Goal: Task Accomplishment & Management: Manage account settings

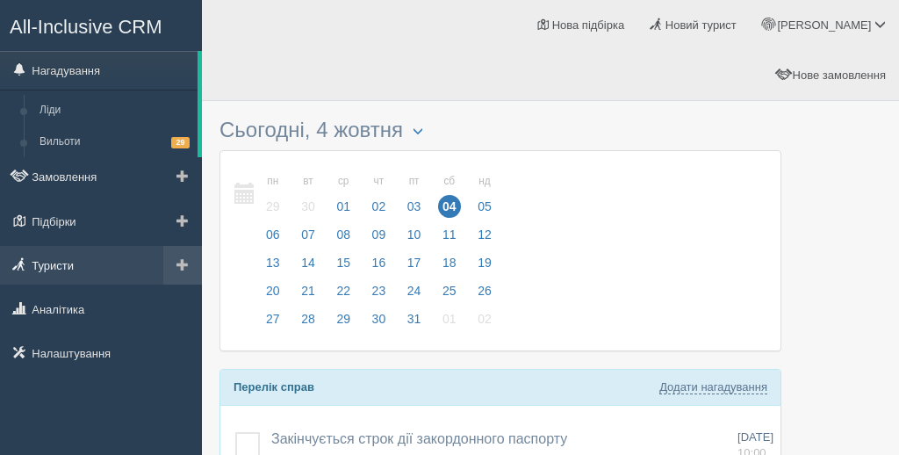
click at [81, 270] on link "Туристи" at bounding box center [101, 265] width 202 height 39
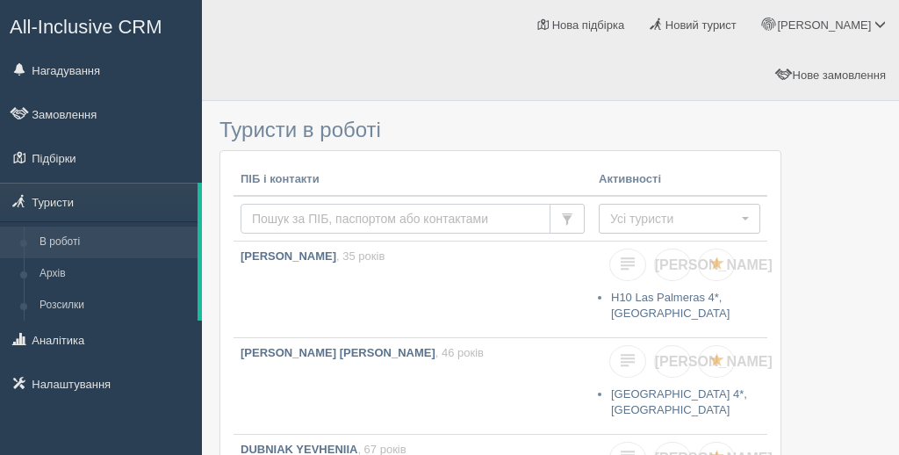
click at [276, 204] on input "text" at bounding box center [396, 219] width 310 height 30
type input "kryva"
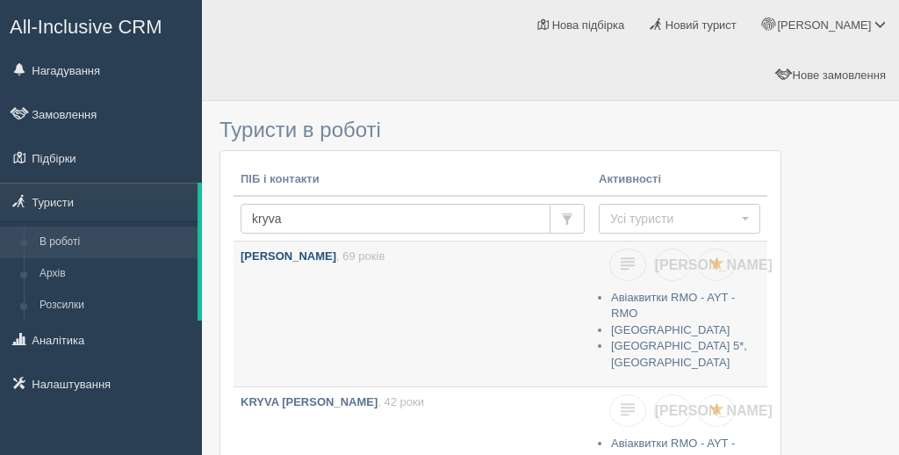
click at [355, 241] on link "[PERSON_NAME] , 69 років" at bounding box center [413, 313] width 358 height 145
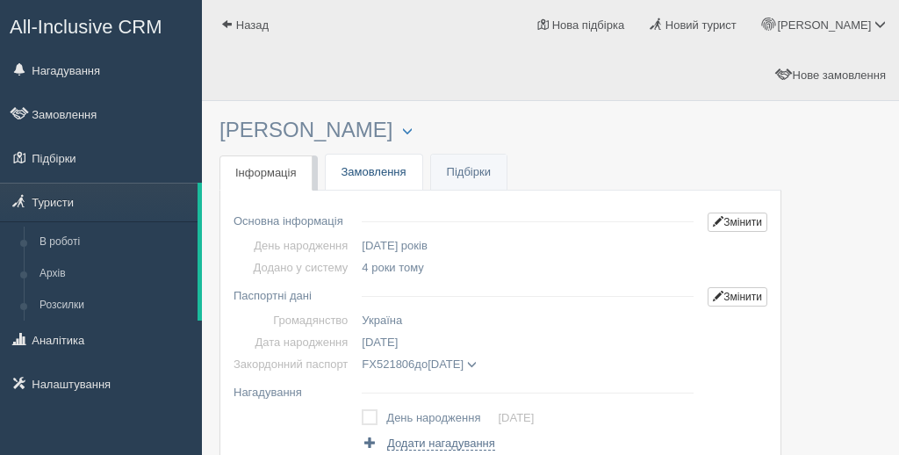
click at [357, 155] on link "Замовлення" at bounding box center [374, 173] width 97 height 36
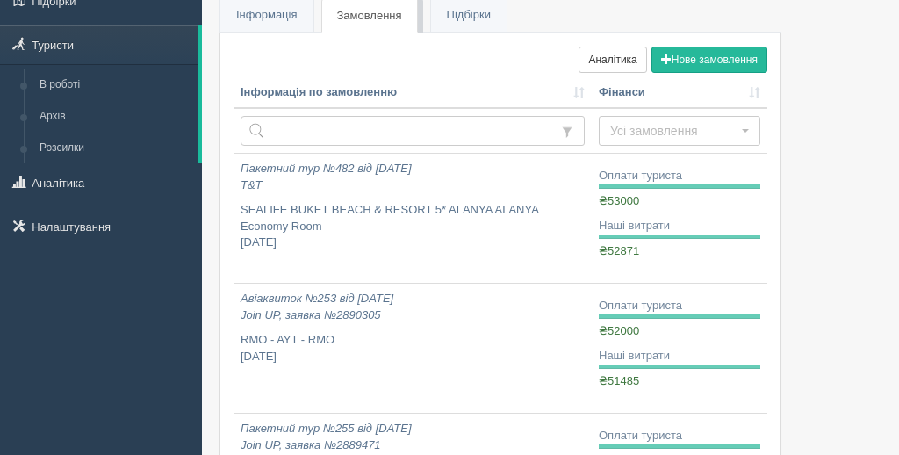
scroll to position [158, 0]
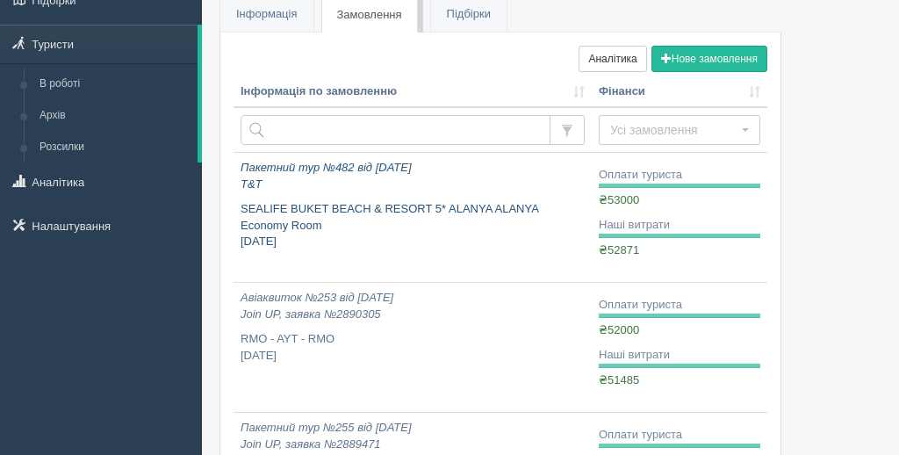
click at [403, 201] on p "SEALIFE BUKET BEACH & RESORT 5* ALANYA ALANYA Economy Room жовтень 2024" at bounding box center [413, 225] width 344 height 49
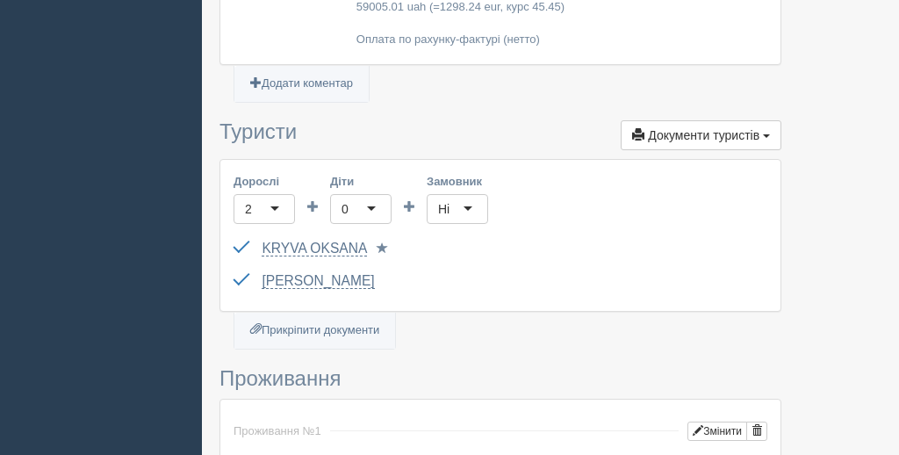
scroll to position [579, 0]
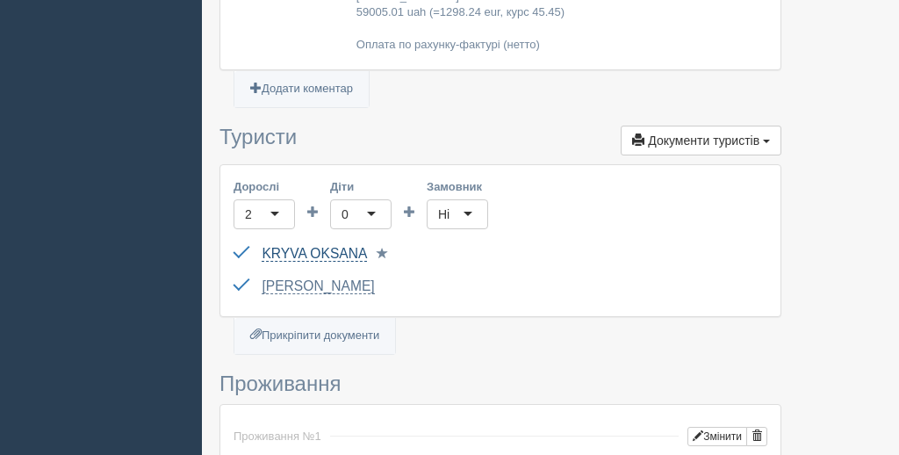
click at [298, 246] on link "KRYVA [PERSON_NAME]" at bounding box center [314, 254] width 105 height 16
